Goal: Task Accomplishment & Management: Use online tool/utility

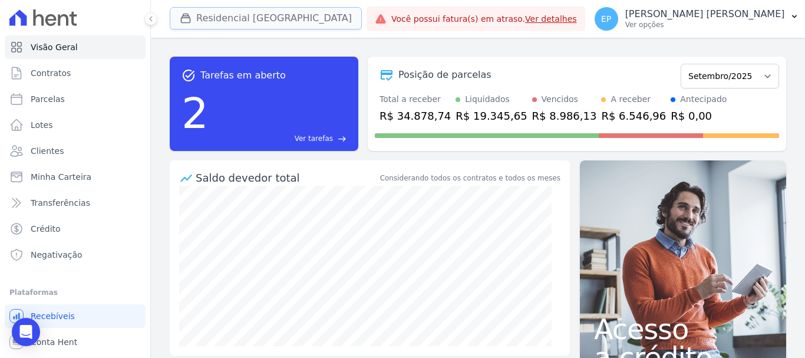
click at [190, 17] on icon "button" at bounding box center [186, 18] width 12 height 12
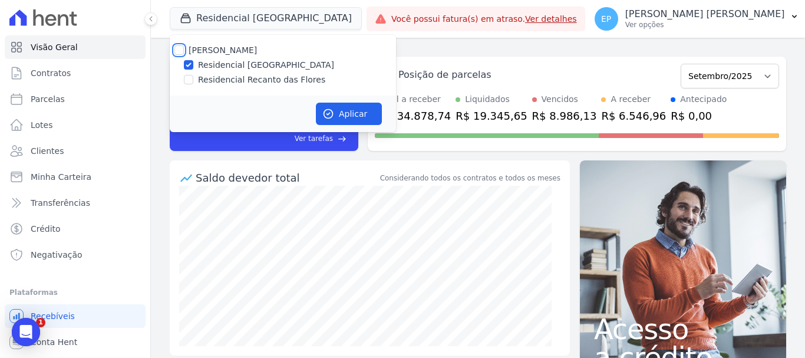
click at [177, 46] on input "[PERSON_NAME]" at bounding box center [179, 49] width 9 height 9
checkbox input "true"
click at [369, 108] on button "Aplicar" at bounding box center [349, 114] width 66 height 22
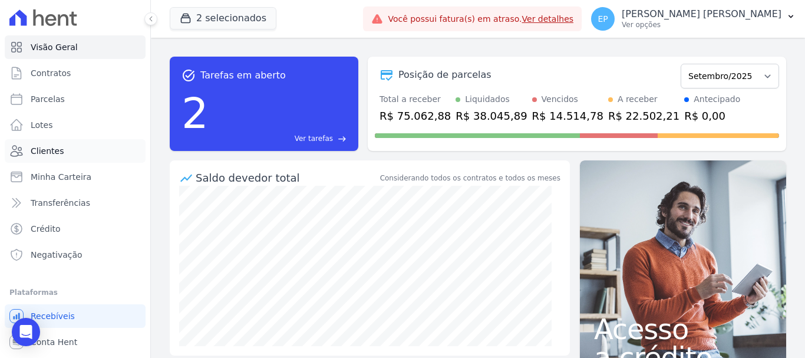
click at [58, 150] on span "Clientes" at bounding box center [47, 151] width 33 height 12
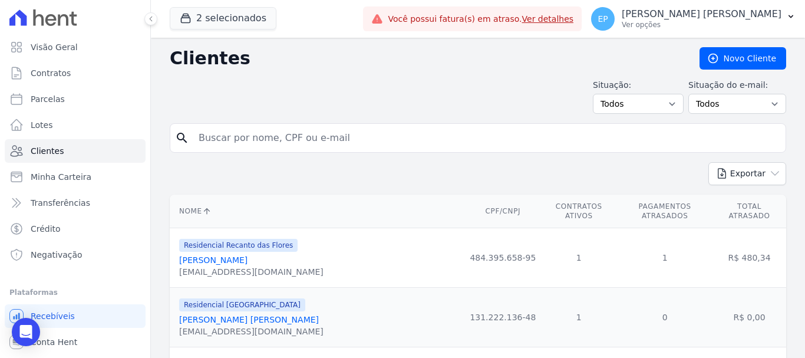
click at [221, 137] on input "search" at bounding box center [487, 138] width 590 height 24
type input "ana ce"
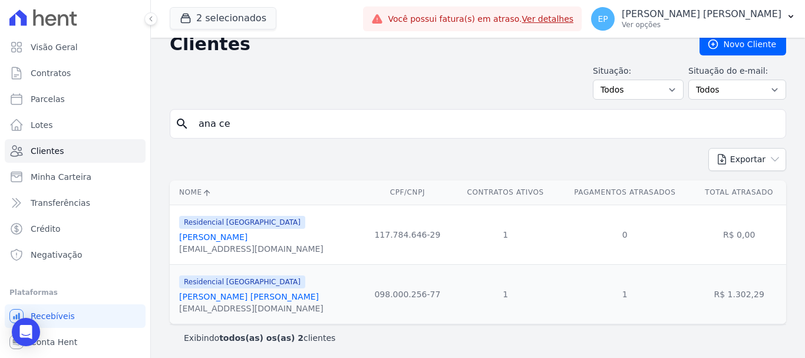
scroll to position [17, 0]
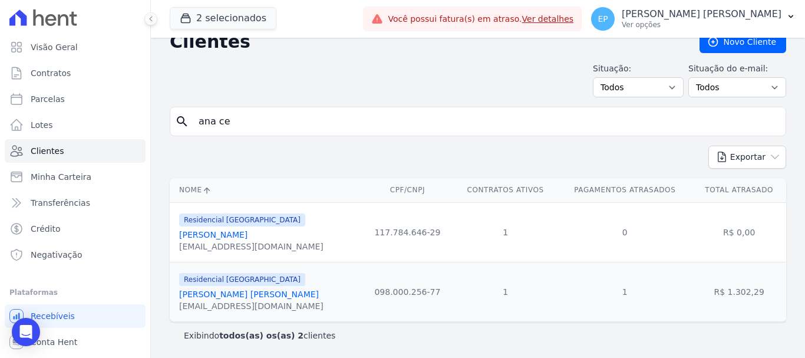
click at [227, 295] on link "[PERSON_NAME] [PERSON_NAME]" at bounding box center [249, 294] width 140 height 9
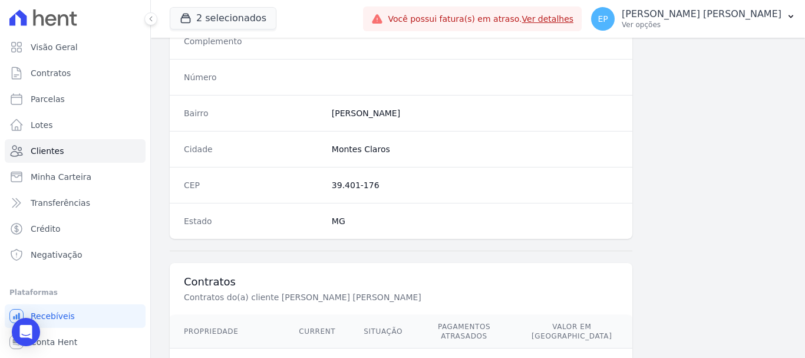
scroll to position [745, 0]
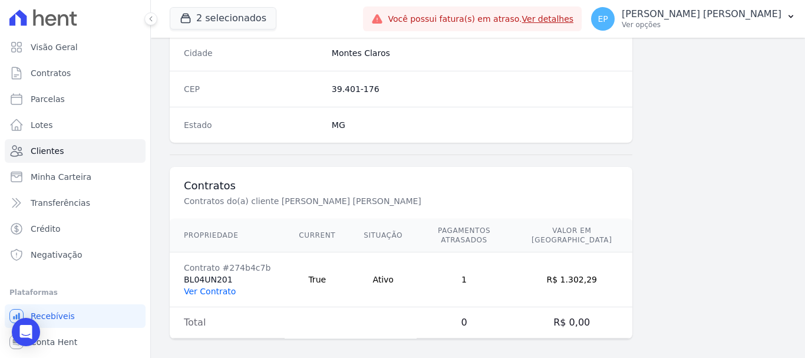
click at [224, 287] on link "Ver Contrato" at bounding box center [210, 291] width 52 height 9
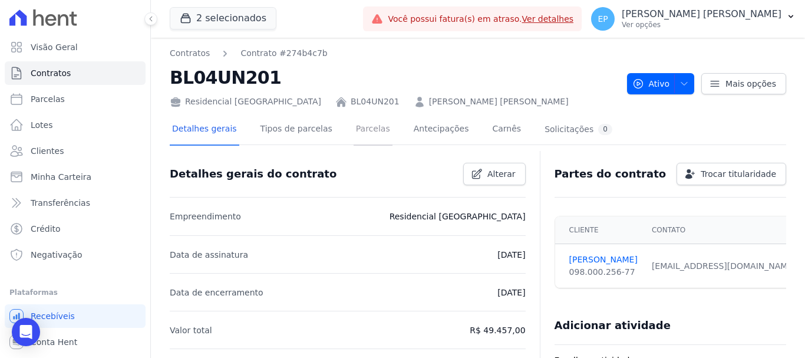
click at [354, 130] on link "Parcelas" at bounding box center [373, 129] width 39 height 31
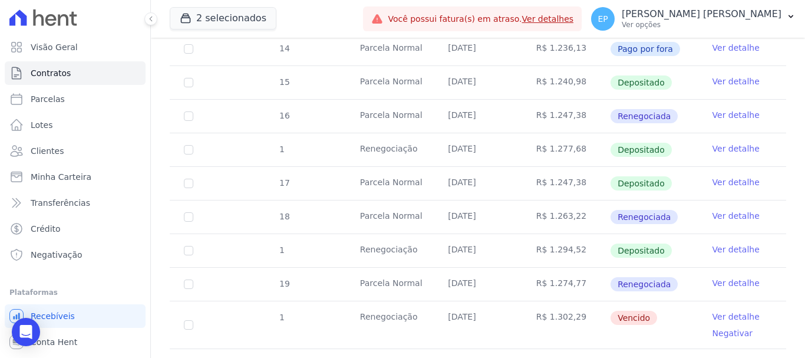
scroll to position [649, 0]
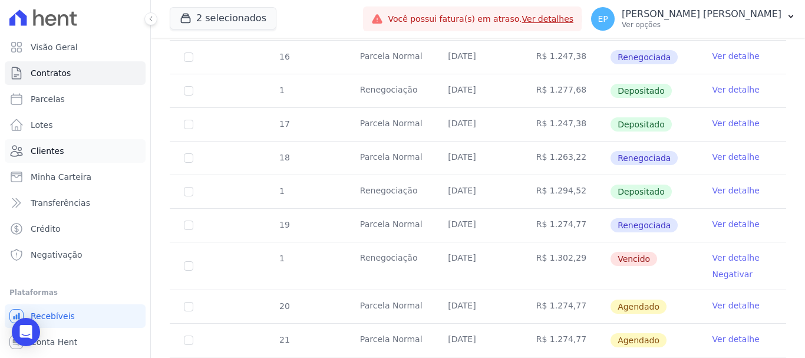
click at [30, 151] on link "Clientes" at bounding box center [75, 151] width 141 height 24
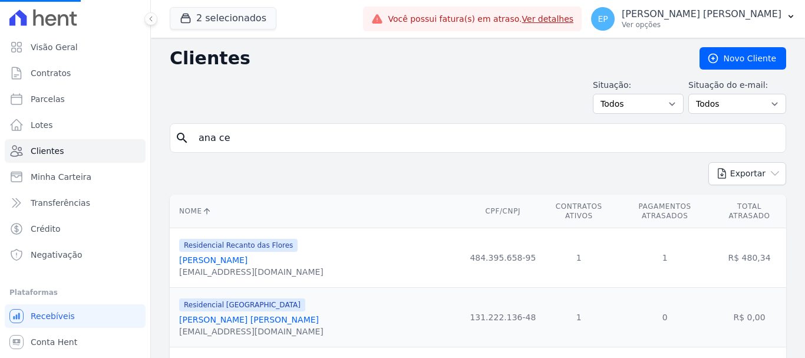
drag, startPoint x: 244, startPoint y: 139, endPoint x: 152, endPoint y: 139, distance: 91.4
click at [223, 131] on input "search" at bounding box center [487, 138] width 590 height 24
type input "izabe"
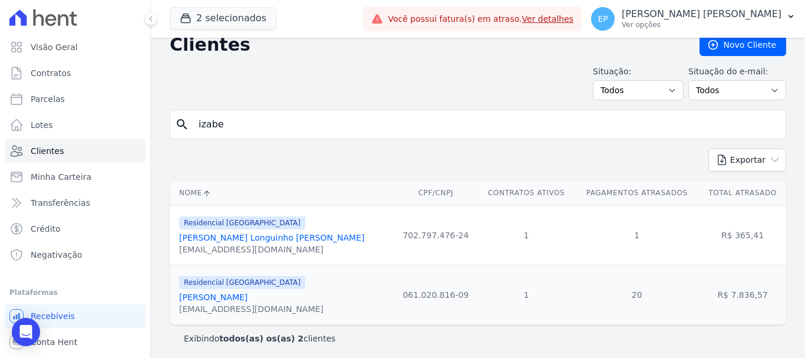
scroll to position [17, 0]
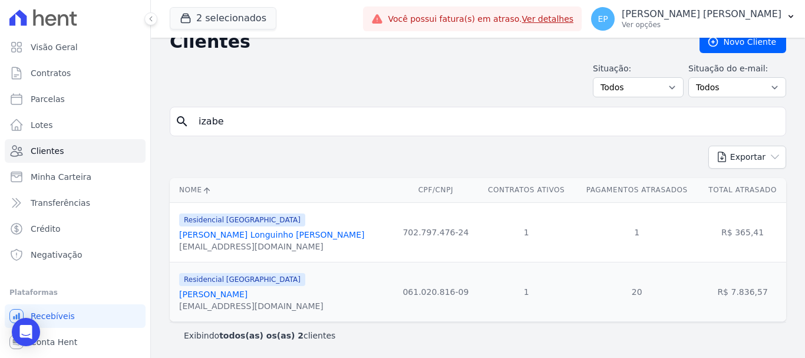
click at [218, 234] on link "[PERSON_NAME] Longuinho [PERSON_NAME]" at bounding box center [271, 234] width 185 height 9
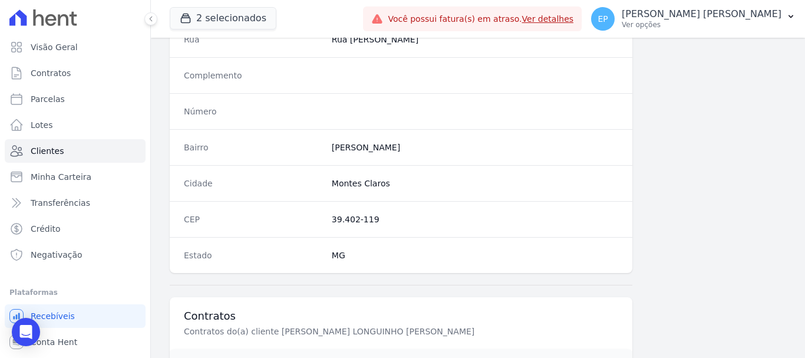
scroll to position [745, 0]
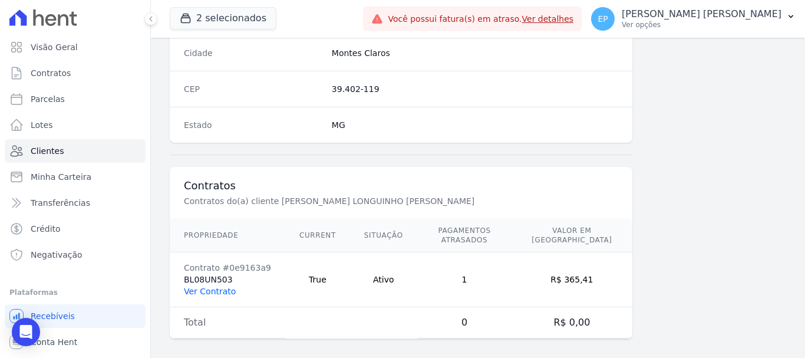
click at [210, 287] on link "Ver Contrato" at bounding box center [210, 291] width 52 height 9
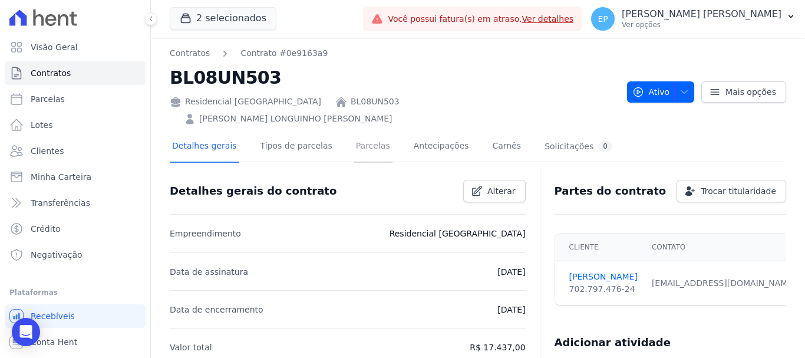
click at [359, 131] on link "Parcelas" at bounding box center [373, 146] width 39 height 31
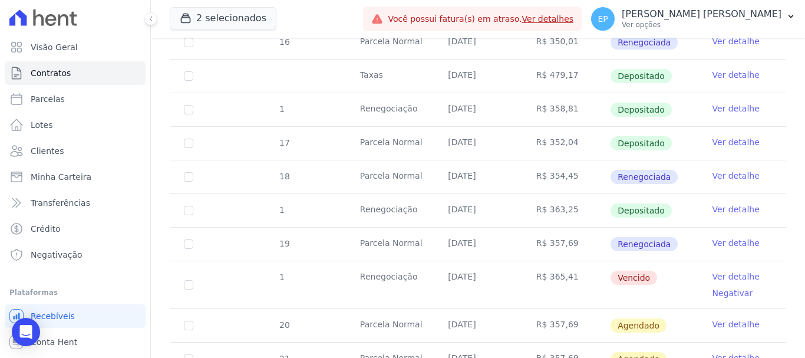
scroll to position [701, 0]
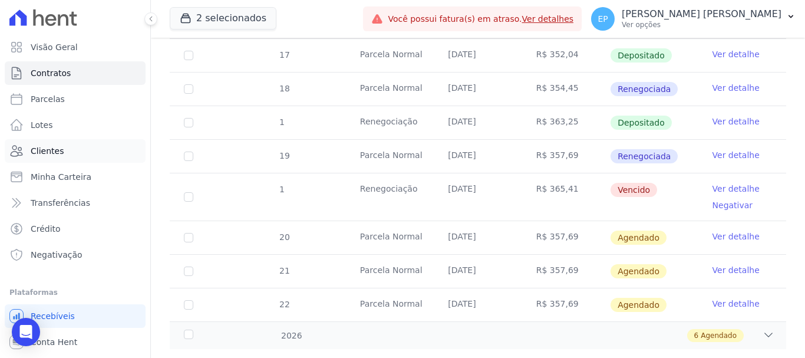
click at [48, 153] on span "Clientes" at bounding box center [47, 151] width 33 height 12
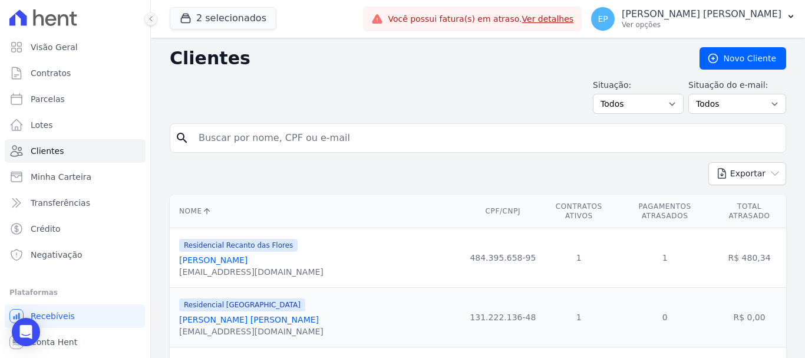
click at [259, 142] on input "search" at bounding box center [487, 138] width 590 height 24
type input "[PERSON_NAME]"
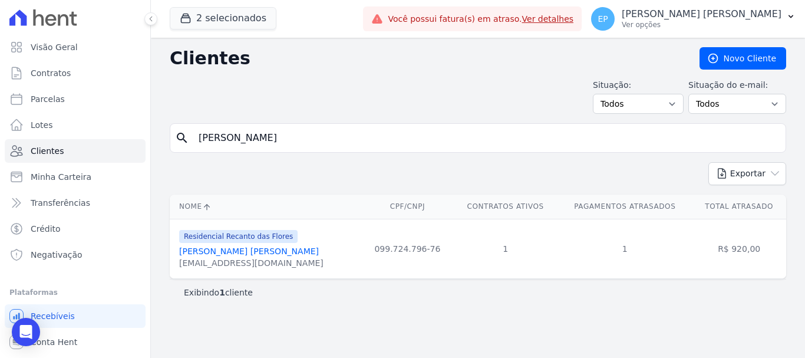
click at [241, 252] on link "[PERSON_NAME] [PERSON_NAME]" at bounding box center [249, 250] width 140 height 9
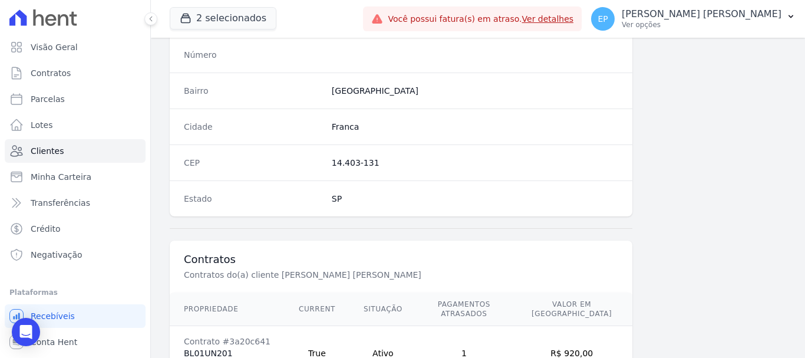
scroll to position [745, 0]
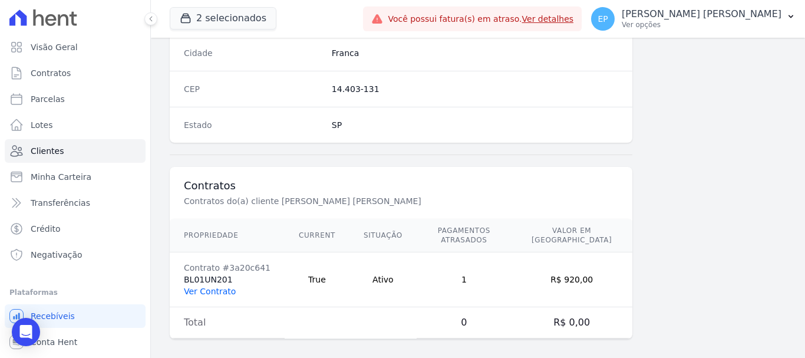
click at [205, 287] on link "Ver Contrato" at bounding box center [210, 291] width 52 height 9
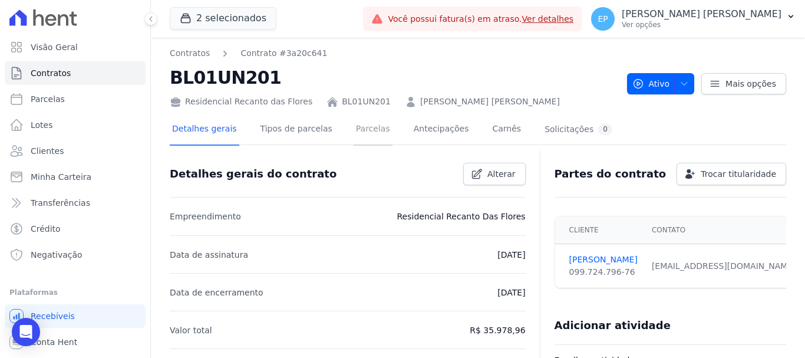
click at [354, 130] on link "Parcelas" at bounding box center [373, 129] width 39 height 31
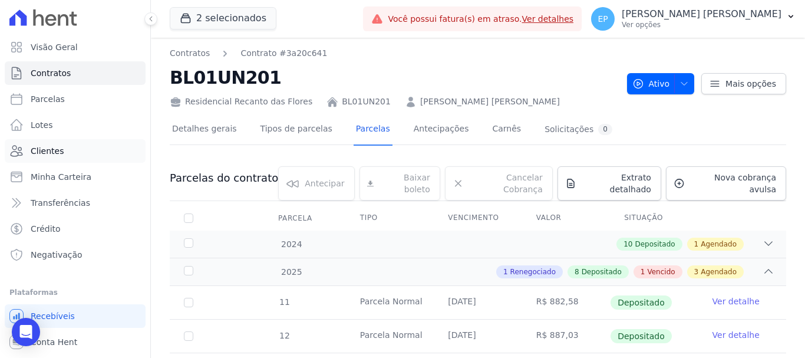
click at [34, 154] on span "Clientes" at bounding box center [47, 151] width 33 height 12
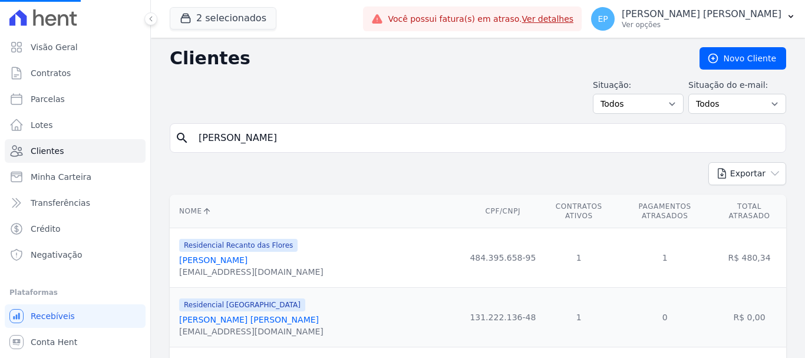
click at [244, 140] on input "[PERSON_NAME]" at bounding box center [487, 138] width 590 height 24
click at [244, 140] on input "search" at bounding box center [487, 138] width 590 height 24
type input "TAINA"
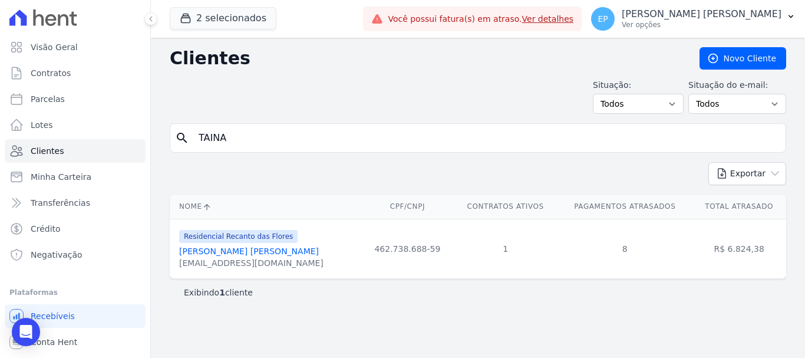
click at [223, 251] on link "[PERSON_NAME] [PERSON_NAME]" at bounding box center [249, 250] width 140 height 9
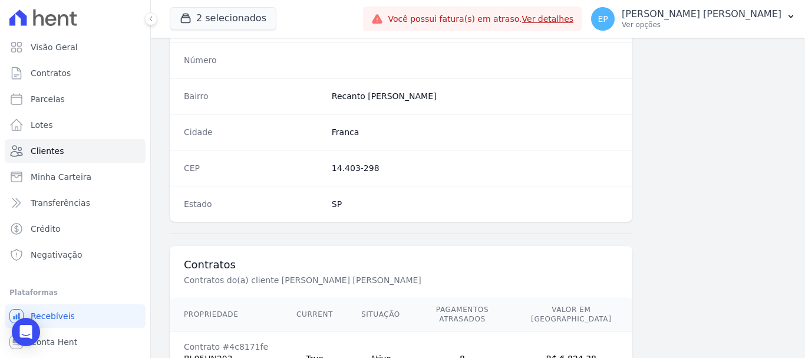
scroll to position [745, 0]
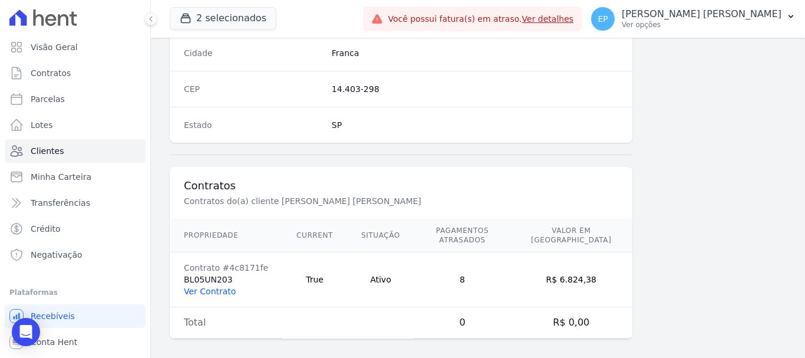
click at [214, 287] on link "Ver Contrato" at bounding box center [210, 291] width 52 height 9
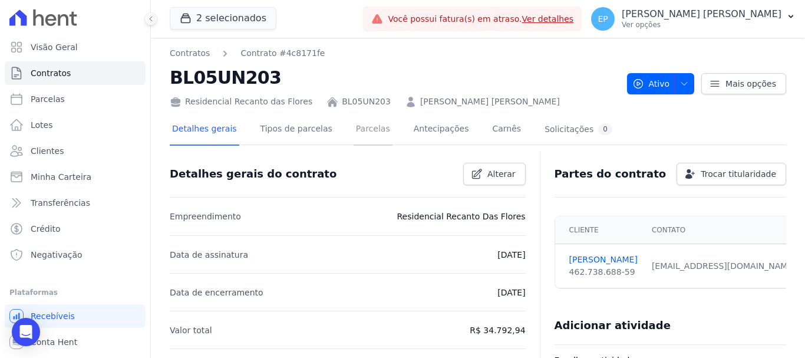
click at [354, 129] on link "Parcelas" at bounding box center [373, 129] width 39 height 31
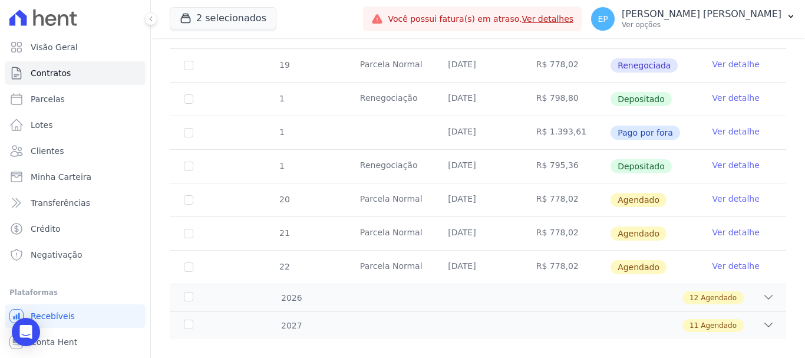
scroll to position [555, 0]
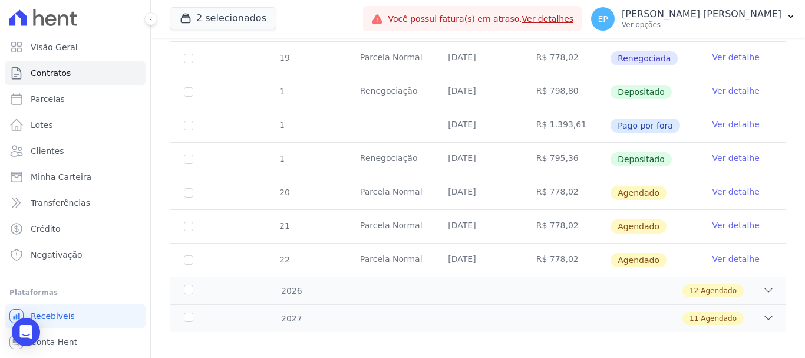
click at [726, 152] on link "Ver detalhe" at bounding box center [736, 158] width 47 height 12
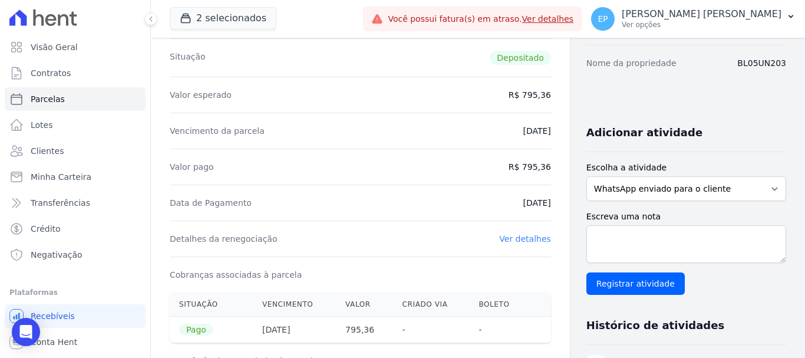
scroll to position [177, 0]
